Goal: Check status: Check status

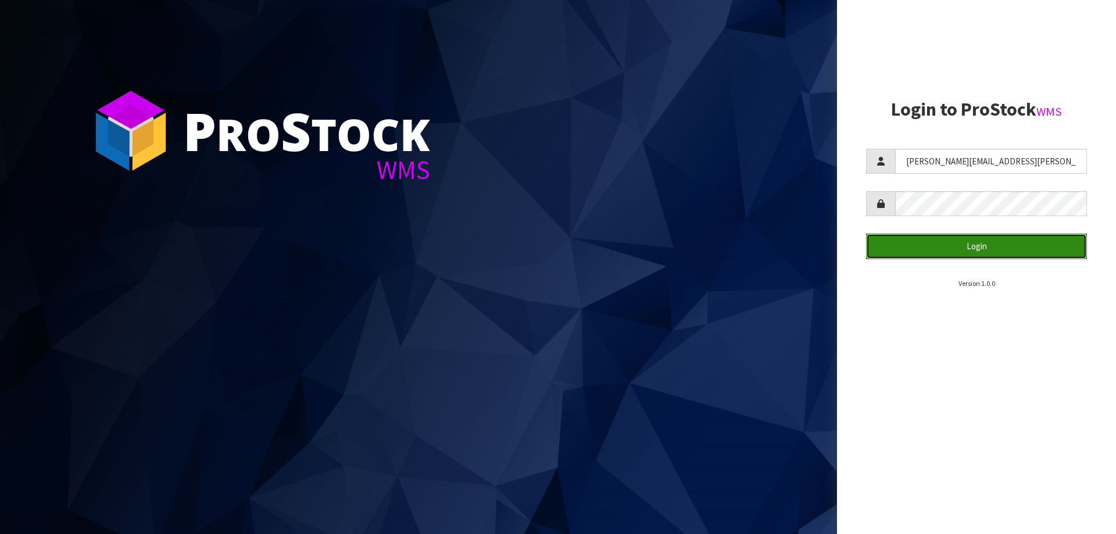
click at [959, 248] on button "Login" at bounding box center [976, 246] width 221 height 25
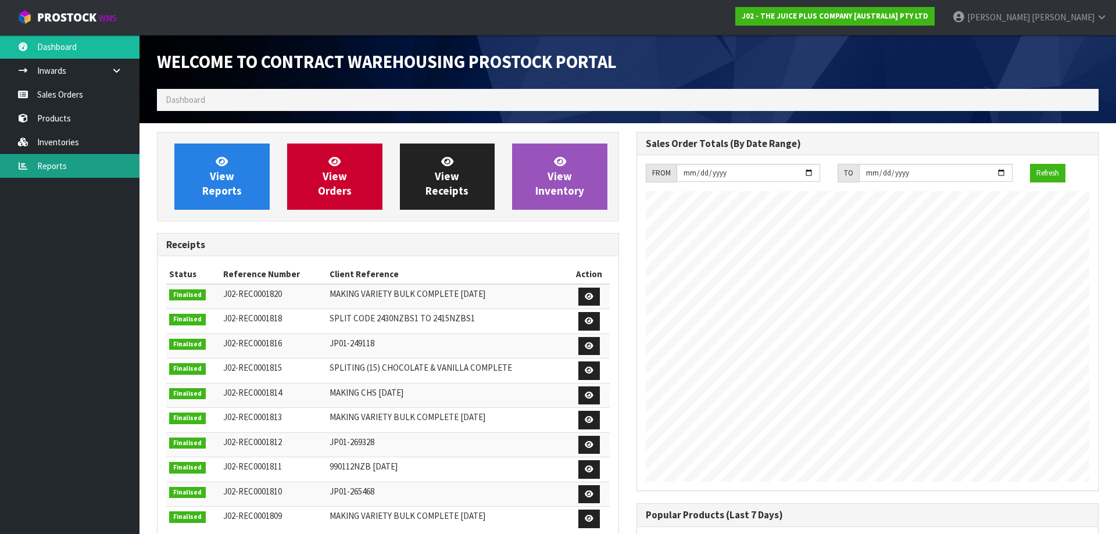
scroll to position [645, 480]
click at [68, 163] on link "Reports" at bounding box center [70, 166] width 140 height 24
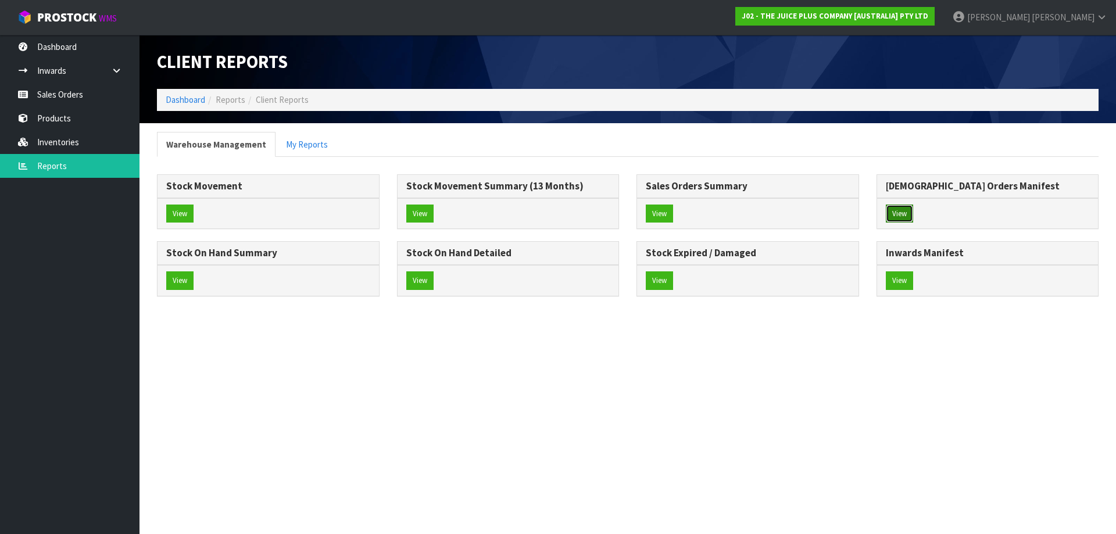
click at [896, 217] on button "View" at bounding box center [899, 214] width 27 height 19
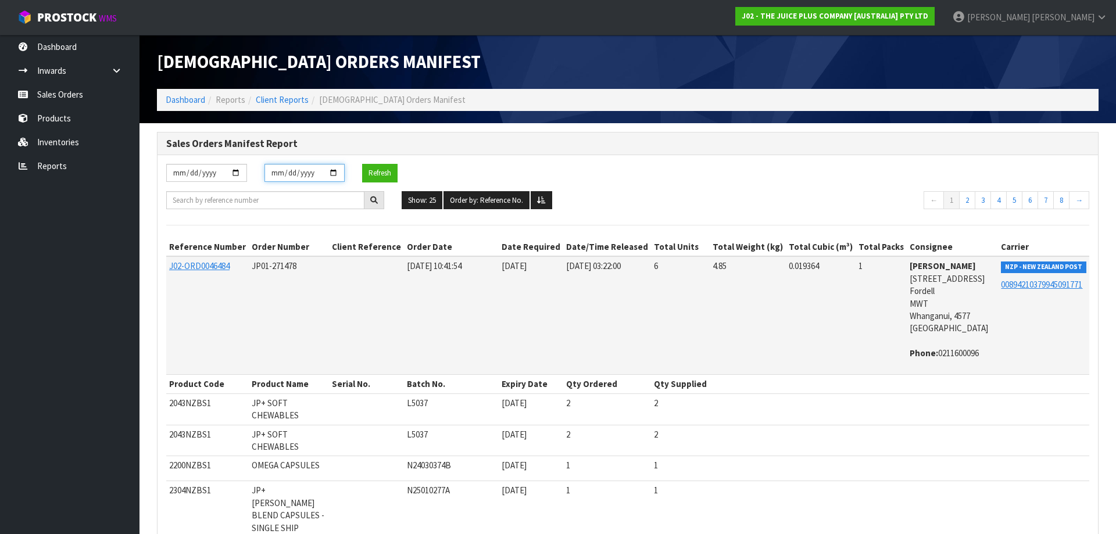
click at [335, 172] on input "[DATE]" at bounding box center [305, 173] width 81 height 18
type input "[DATE]"
click at [380, 173] on button "Refresh" at bounding box center [379, 173] width 35 height 19
click at [234, 169] on input "[DATE]" at bounding box center [206, 173] width 81 height 18
type input "[DATE]"
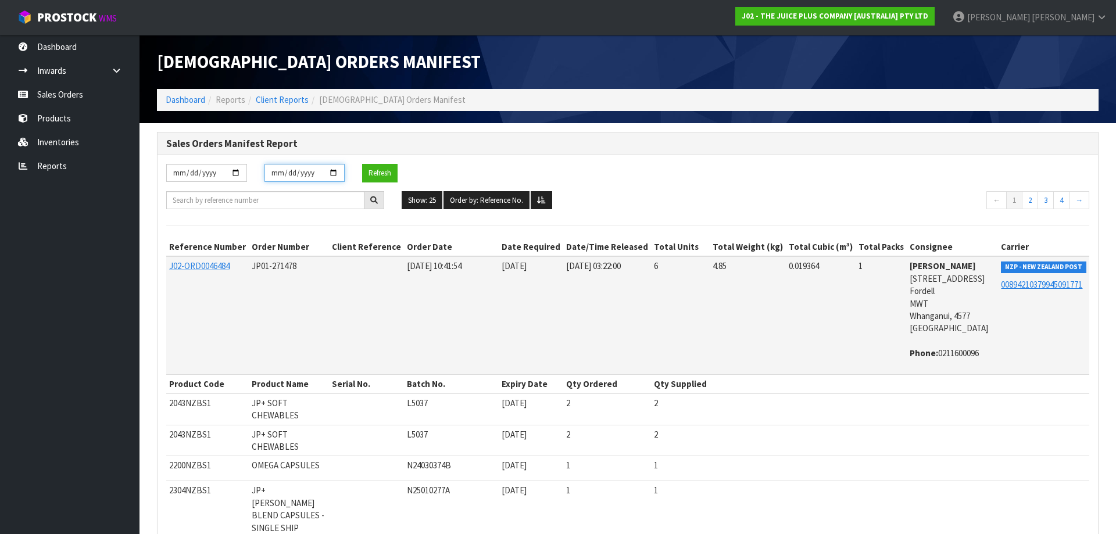
click at [330, 170] on input "[DATE]" at bounding box center [305, 173] width 81 height 18
type input "[DATE]"
click at [388, 174] on button "Refresh" at bounding box center [379, 173] width 35 height 19
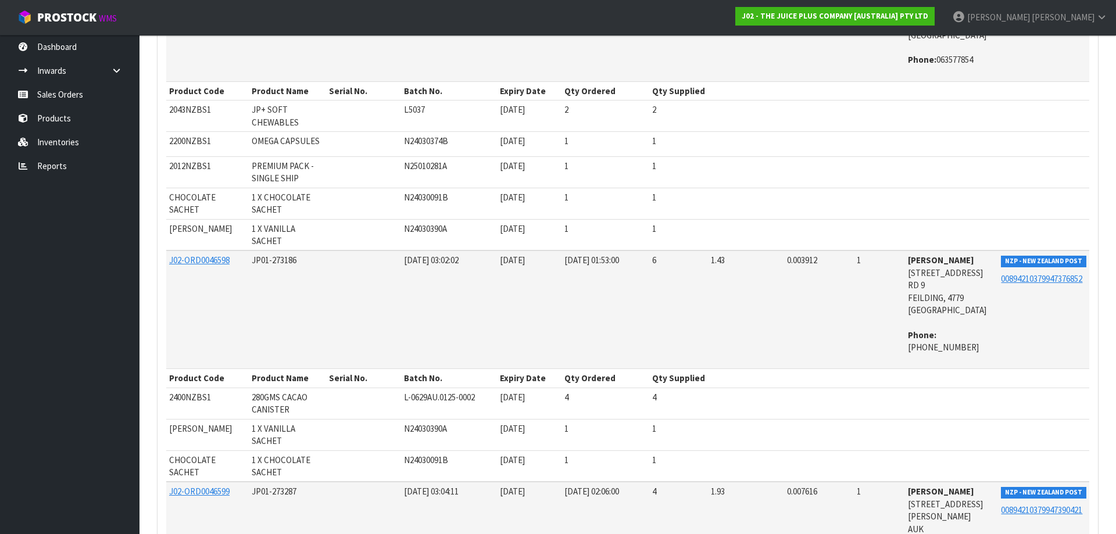
scroll to position [5194, 0]
